Goal: Information Seeking & Learning: Find specific page/section

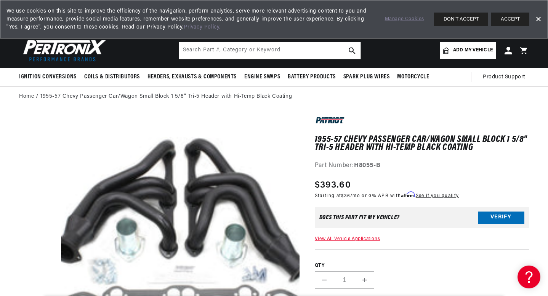
scroll to position [0, 231]
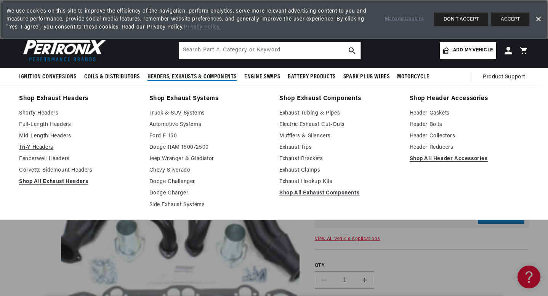
scroll to position [0, 231]
click at [57, 136] on link "Mid-Length Headers" at bounding box center [79, 136] width 120 height 9
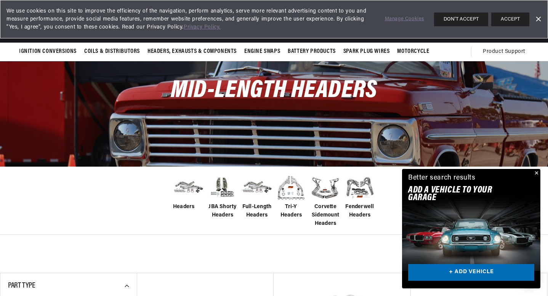
scroll to position [0, 231]
click at [187, 178] on img at bounding box center [188, 188] width 30 height 24
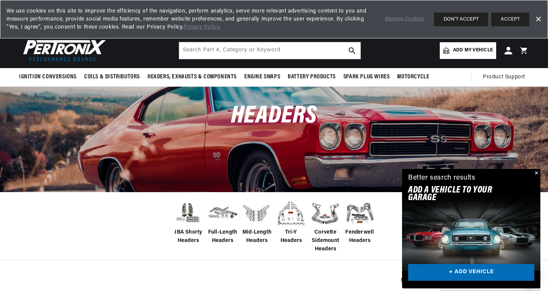
click at [462, 48] on span "Add my vehicle" at bounding box center [473, 50] width 40 height 7
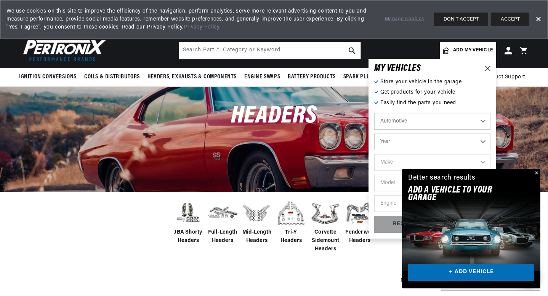
click at [535, 173] on button "Close" at bounding box center [535, 173] width 9 height 9
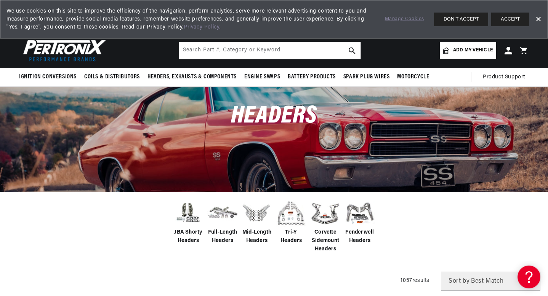
click at [470, 53] on span "Add my vehicle" at bounding box center [473, 50] width 40 height 7
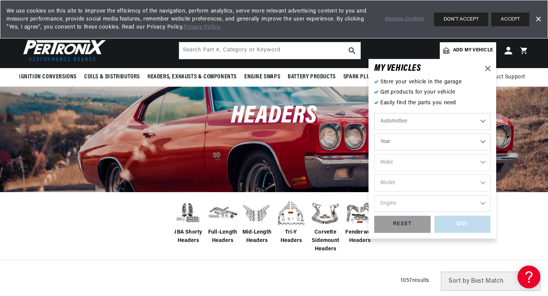
click at [402, 123] on select "Automotive Agricultural Industrial Marine Motorcycle" at bounding box center [432, 121] width 116 height 17
click at [374, 113] on select "Automotive Agricultural Industrial Marine Motorcycle" at bounding box center [432, 121] width 116 height 17
click at [398, 146] on select "Year 2026 2025 2024 2023 2022 2021 2020 2019 2018 2017 2016 2015 2014 2013 2012…" at bounding box center [432, 142] width 116 height 17
select select "1955"
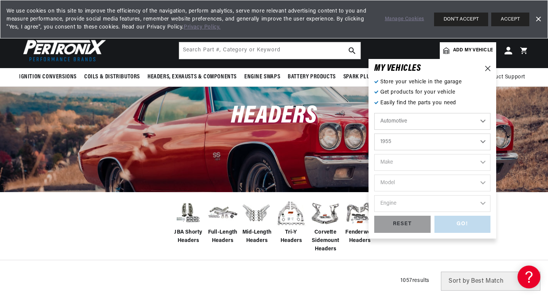
click at [374, 134] on select "Year 2026 2025 2024 2023 2022 2021 2020 2019 2018 2017 2016 2015 2014 2013 2012…" at bounding box center [432, 142] width 116 height 17
select select "1955"
click at [386, 163] on select "Make Aston Martin Buick Cadillac Chevrolet Chrysler Dodge Ford GMC Hillman Humb…" at bounding box center [432, 162] width 116 height 17
select select "Chevrolet"
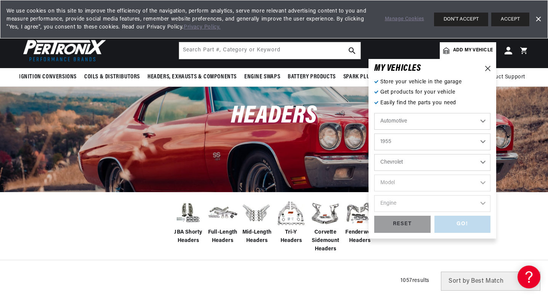
click at [374, 154] on select "Make Aston Martin Buick Cadillac Chevrolet Chrysler Dodge Ford GMC Hillman Humb…" at bounding box center [432, 162] width 116 height 17
select select "Chevrolet"
click at [394, 186] on select "Model Bel Air Corvette Nomad One-Fifty Series Sedan Delivery Suburban Truck Two…" at bounding box center [432, 183] width 116 height 17
select select "Bel-Air"
click at [374, 175] on select "Model Bel Air Corvette Nomad One-Fifty Series Sedan Delivery Suburban Truck Two…" at bounding box center [432, 183] width 116 height 17
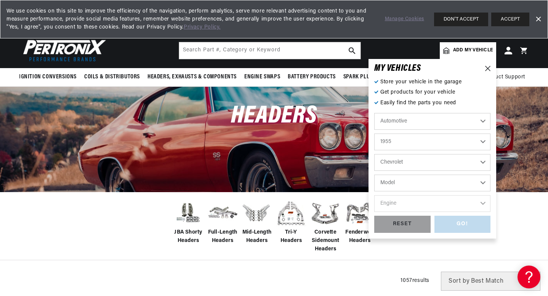
select select "Bel-Air"
click at [394, 201] on select "Engine 235cid / 3.8L 235cid / 3.9L 261cid / 4.3L 265cid / 4.3L" at bounding box center [432, 203] width 116 height 17
select select "265cid-4.3L"
click at [374, 195] on select "Engine 235cid / 3.8L 235cid / 3.9L 261cid / 4.3L 265cid / 4.3L" at bounding box center [432, 203] width 116 height 17
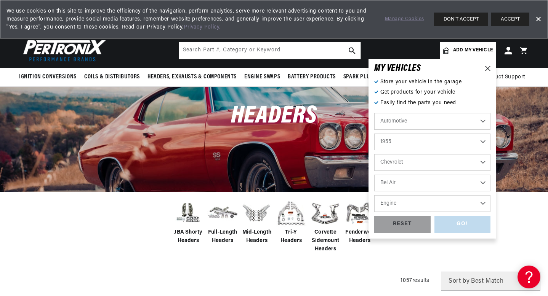
select select "265cid-4.3L"
click at [455, 219] on div "GO!" at bounding box center [462, 224] width 56 height 17
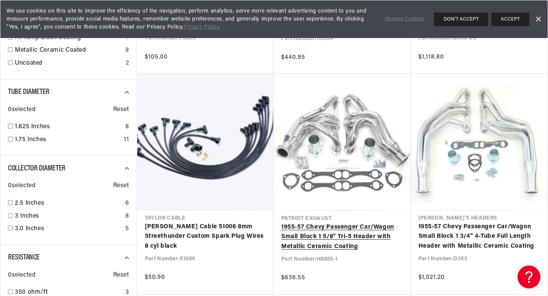
click at [318, 223] on link "1955-57 Chevy Passenger Car/Wagon Small Block 1 5/8" Tri-5 Header with Metallic…" at bounding box center [342, 237] width 122 height 29
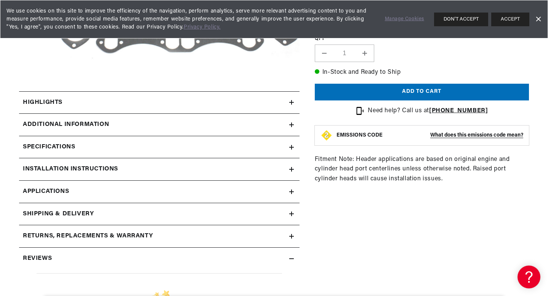
scroll to position [280, 0]
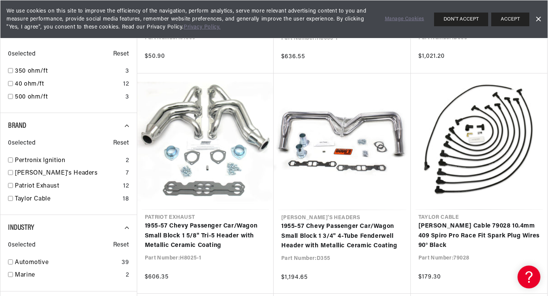
scroll to position [733, 0]
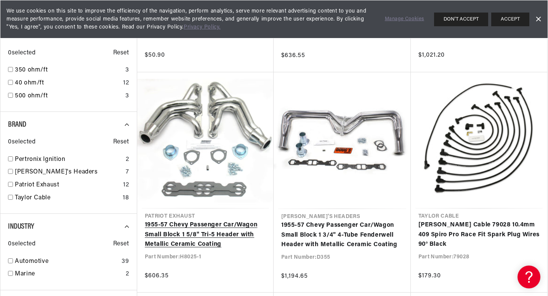
click at [202, 221] on link "1955-57 Chevy Passenger Car/Wagon Small Block 1 5/8" Tri-5 Header with Metallic…" at bounding box center [206, 235] width 122 height 29
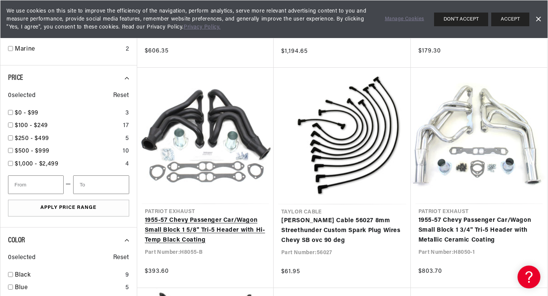
scroll to position [960, 0]
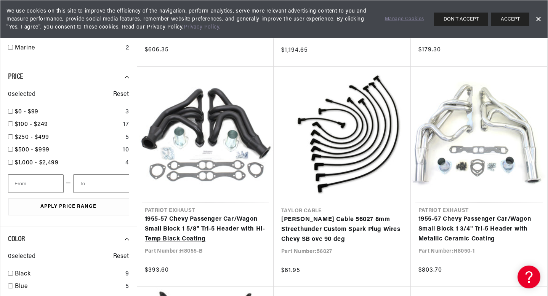
click at [200, 215] on link "1955-57 Chevy Passenger Car/Wagon Small Block 1 5/8" Tri-5 Header with Hi-Temp …" at bounding box center [206, 229] width 122 height 29
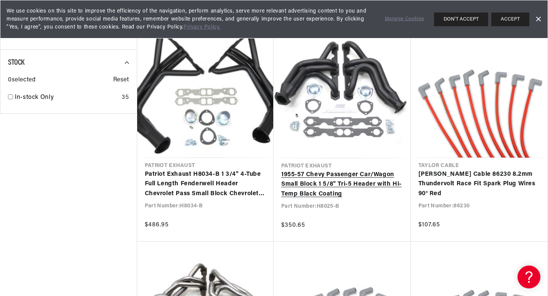
scroll to position [1251, 0]
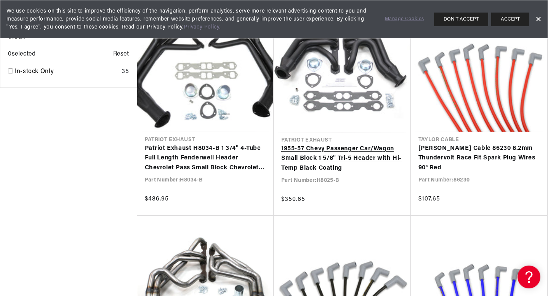
click at [339, 144] on link "1955-57 Chevy Passenger Car/Wagon Small Block 1 5/8" Tri-5 Header with Hi-Temp …" at bounding box center [342, 158] width 122 height 29
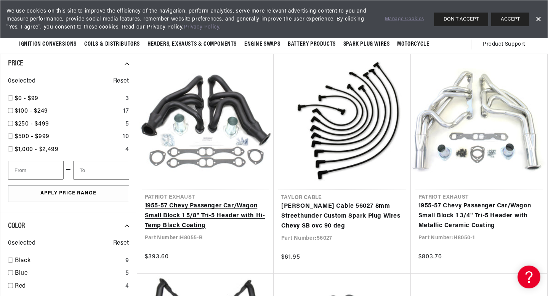
click at [203, 202] on link "1955-57 Chevy Passenger Car/Wagon Small Block 1 5/8" Tri-5 Header with Hi-Temp …" at bounding box center [206, 216] width 122 height 29
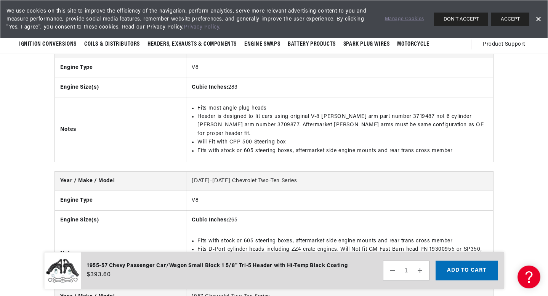
scroll to position [1064, 0]
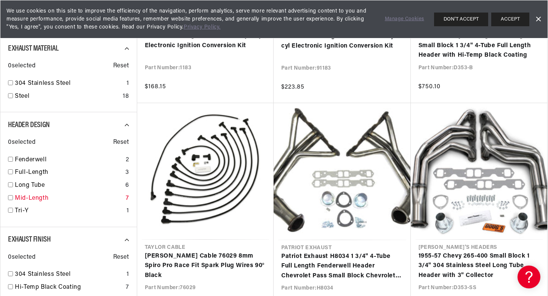
click at [10, 198] on input "checkbox" at bounding box center [10, 197] width 5 height 5
checkbox input "false"
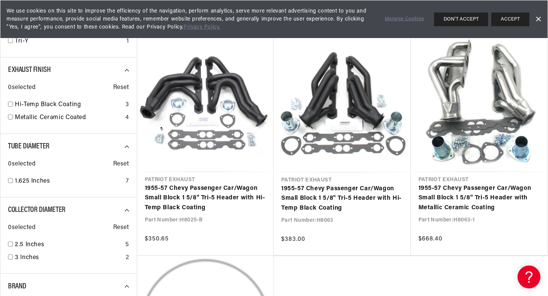
scroll to position [0, 231]
